Goal: Task Accomplishment & Management: Use online tool/utility

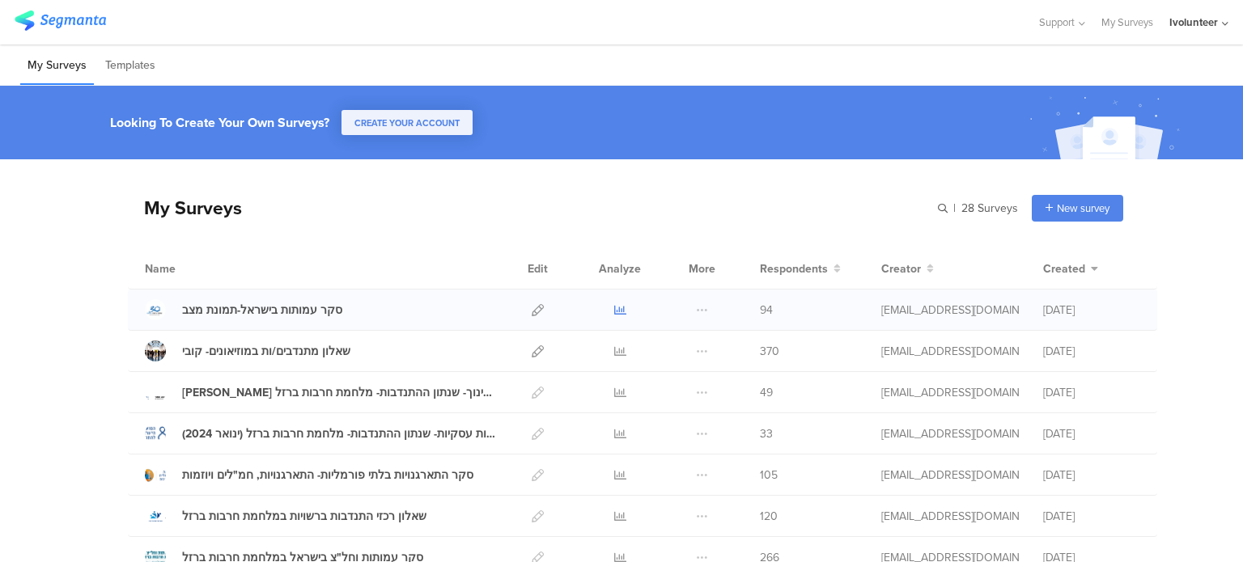
click at [614, 306] on icon at bounding box center [620, 310] width 12 height 12
